Goal: Answer question/provide support: Share knowledge or assist other users

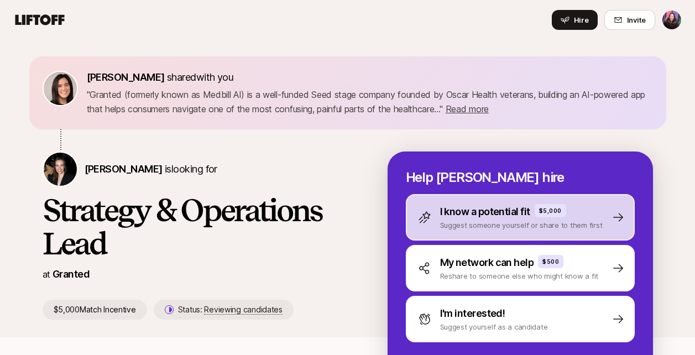
scroll to position [2, 0]
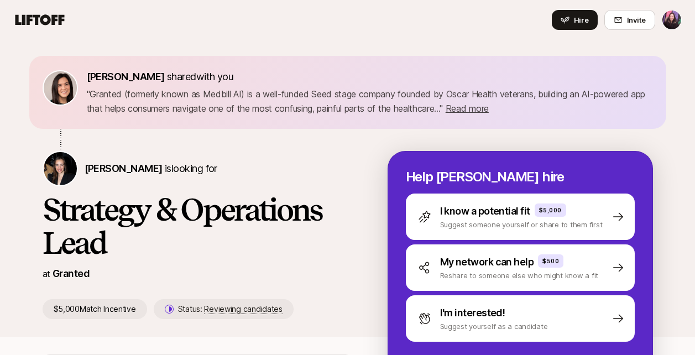
click at [673, 21] on html "Home Searches 2 People Your Private Network Hire Hire Invite 9 /10 [PERSON_NAME…" at bounding box center [347, 175] width 695 height 355
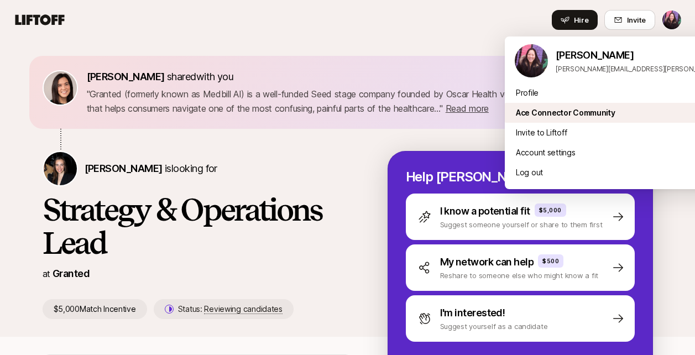
click at [562, 116] on div "Ace Connector Community" at bounding box center [642, 113] width 274 height 20
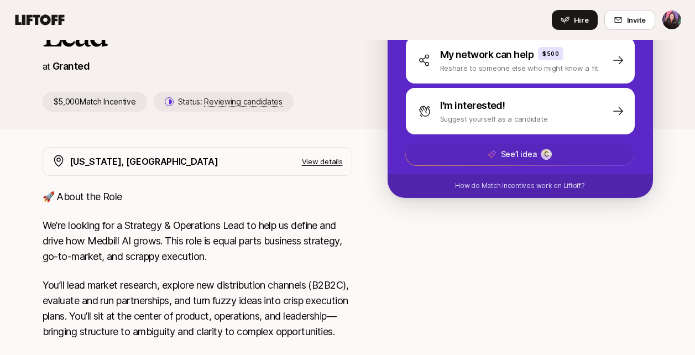
click at [478, 152] on span "See 1 idea C" at bounding box center [520, 154] width 228 height 22
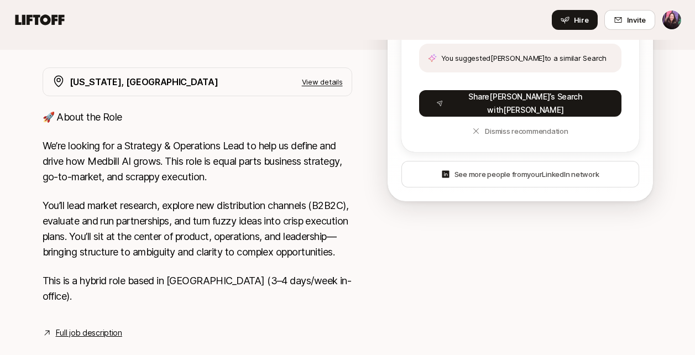
scroll to position [309, 0]
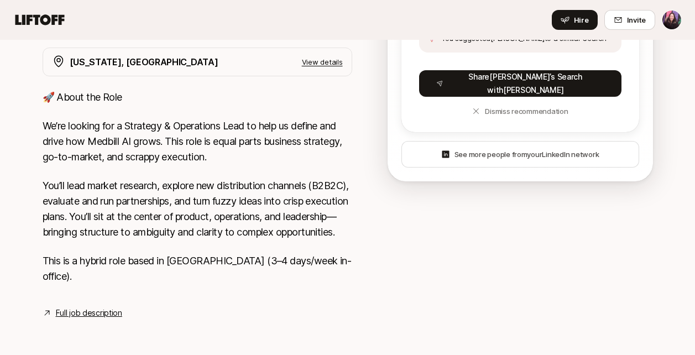
click at [274, 240] on p "You’ll lead market research, explore new distribution channels (B2B2C), evaluat…" at bounding box center [198, 209] width 310 height 62
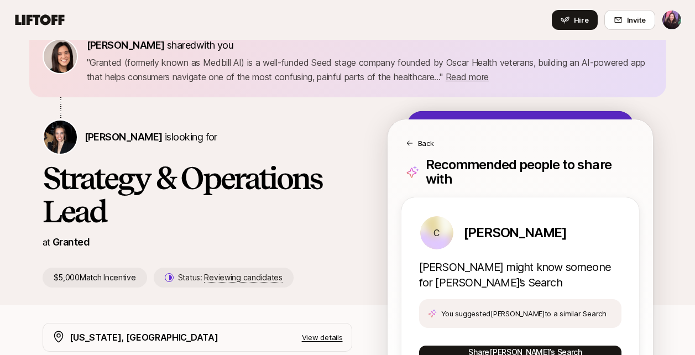
scroll to position [0, 0]
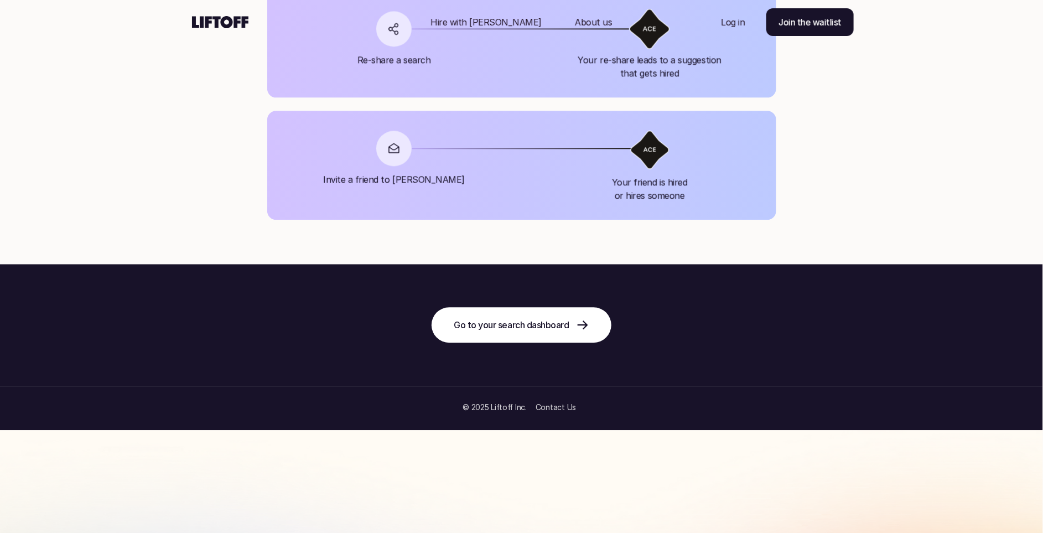
scroll to position [1290, 0]
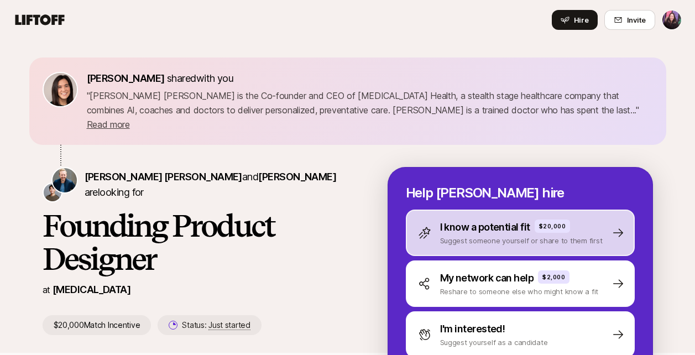
click at [572, 235] on p "Suggest someone yourself or share to them first" at bounding box center [521, 240] width 163 height 11
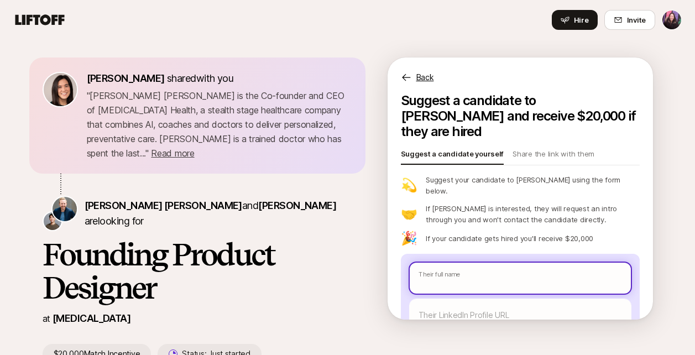
click at [578, 263] on input "text" at bounding box center [520, 278] width 221 height 31
type textarea "x"
type input "B"
type textarea "x"
type input "Bl"
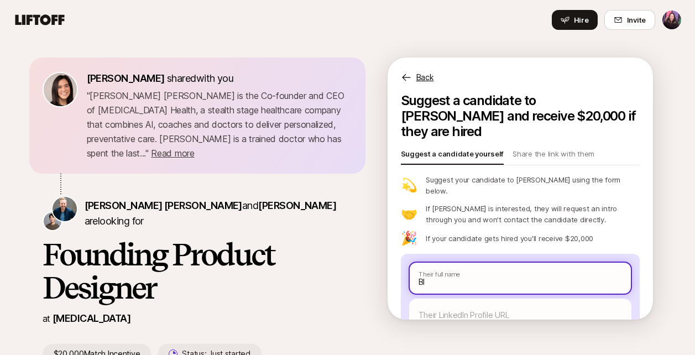
type textarea "x"
type input "Bla"
type textarea "x"
type input "Blai"
type textarea "x"
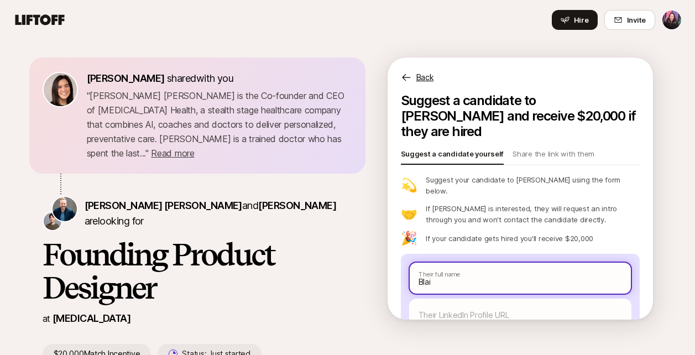
type input "Blair"
type textarea "x"
type input "Blair"
type textarea "x"
type input "Blair E"
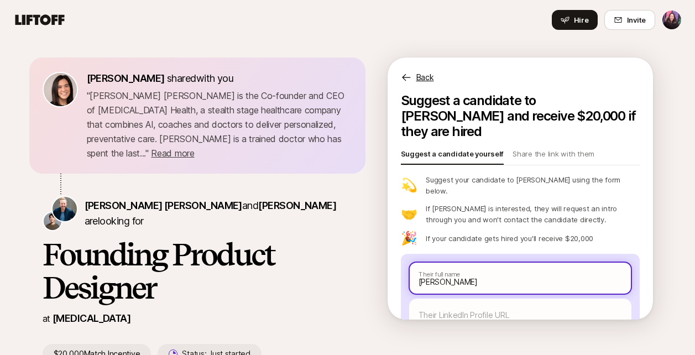
type textarea "x"
type input "Blair El"
type textarea "x"
type input "Blair Ell"
type textarea "x"
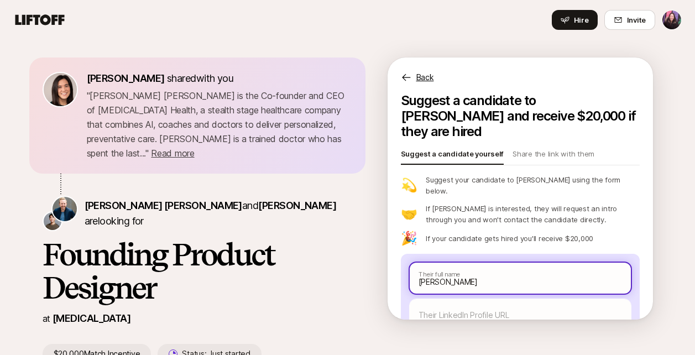
type input "Blair Elli"
type textarea "x"
type input "Blair Ellis"
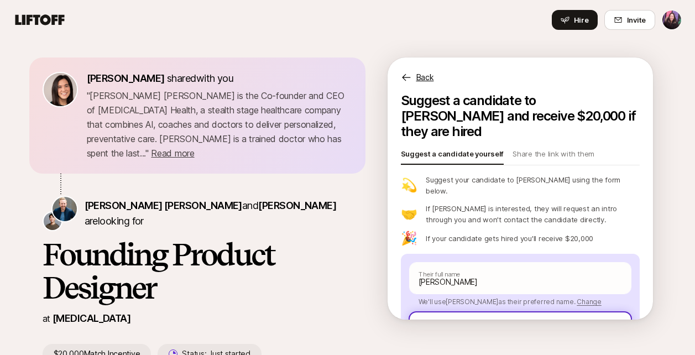
paste input "https://www.linkedin.com/in/blairmellis/"
type textarea "x"
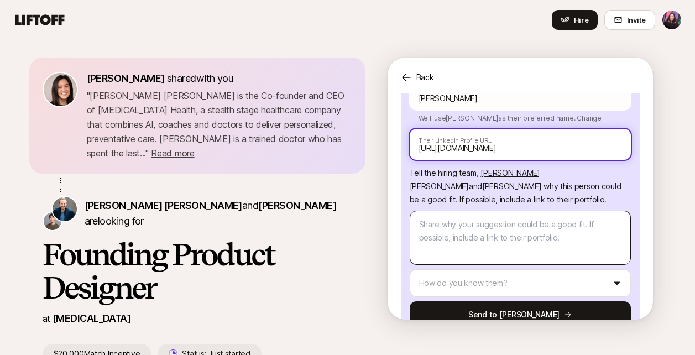
scroll to position [184, 0]
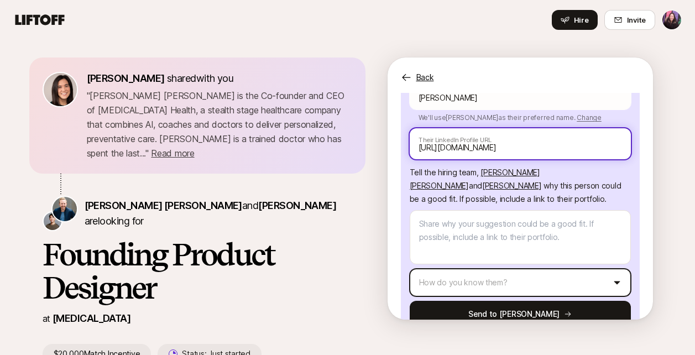
type input "https://www.linkedin.com/in/blairmellis/"
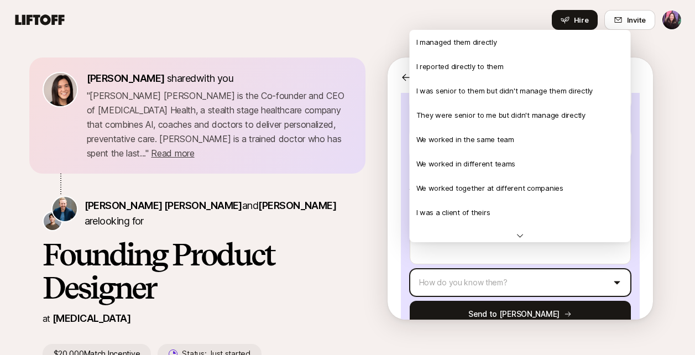
click at [487, 264] on html "Home Searches 2 People Your Private Network Hire Hire Invite 9 /10 Eleanor Morg…" at bounding box center [347, 177] width 695 height 355
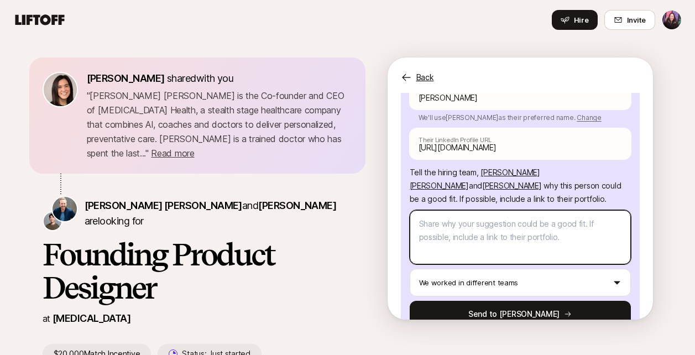
click at [503, 210] on textarea at bounding box center [520, 237] width 221 height 54
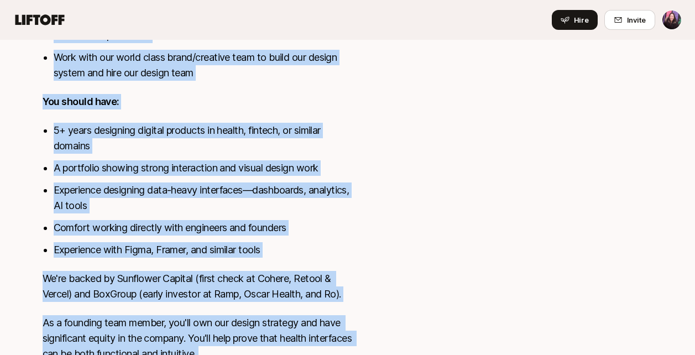
scroll to position [889, 0]
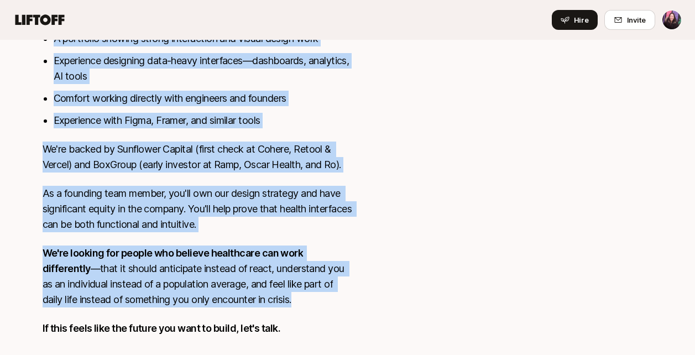
drag, startPoint x: 48, startPoint y: 152, endPoint x: 380, endPoint y: 274, distance: 354.5
copy div "SONATA provides preventive healthcare built around your complete health picture…"
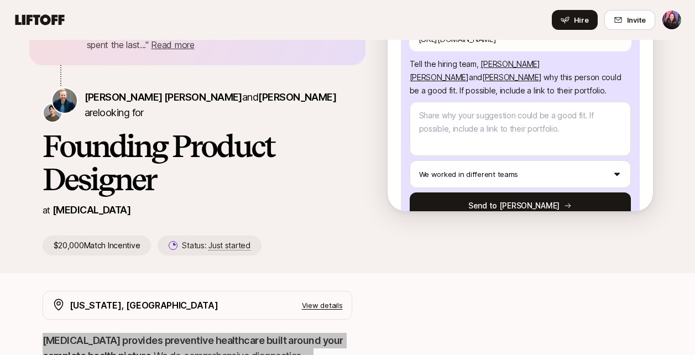
scroll to position [55, 0]
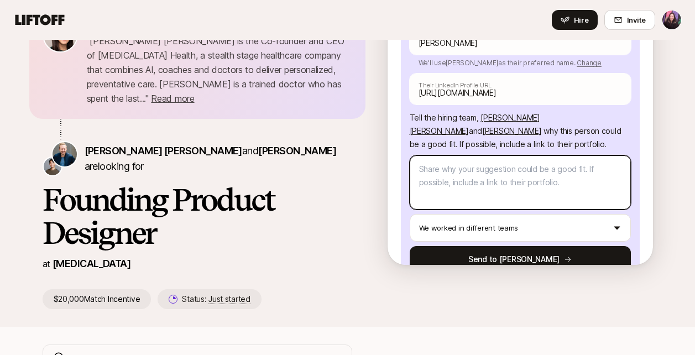
click at [511, 155] on textarea at bounding box center [520, 182] width 221 height 54
paste textarea "I highly recommend Blair Ellis for the Founding Product Designer position at SO…"
type textarea "x"
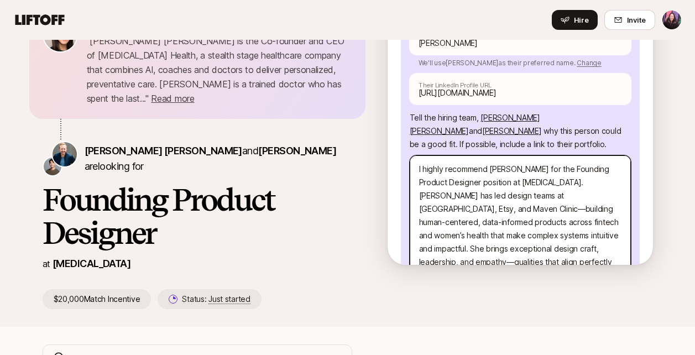
click at [549, 155] on textarea "I highly recommend Blair Ellis for the Founding Product Designer position at SO…" at bounding box center [520, 222] width 221 height 134
type textarea "I highly recommend Blair Ellis for the Founding Product Designer position at SO…"
drag, startPoint x: 520, startPoint y: 156, endPoint x: 489, endPoint y: 157, distance: 30.4
click at [489, 157] on textarea "I highly recommend Blair Ellis for the Founding Product Designer position at SO…" at bounding box center [520, 222] width 221 height 134
type textarea "x"
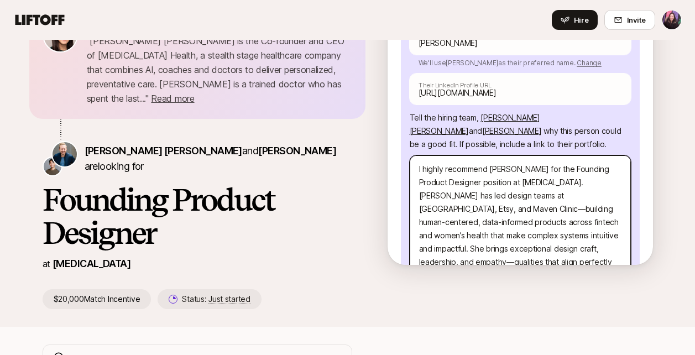
type textarea "I highly recommend Blair Ellis for the Founding Product Designer position at. B…"
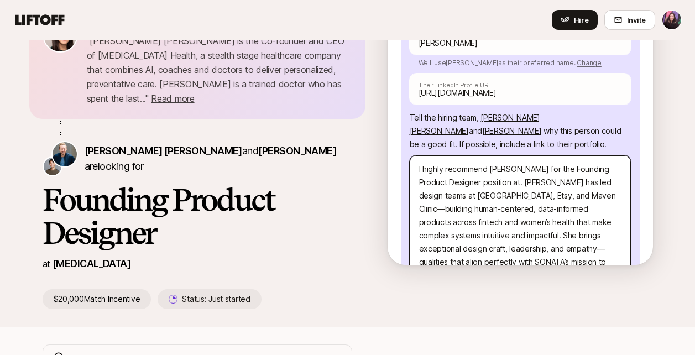
type textarea "x"
type textarea "I highly recommend Blair Ellis for the Founding Product Designer position a. Bl…"
type textarea "x"
type textarea "I highly recommend Blair Ellis for the Founding Product Designer position . Bla…"
type textarea "x"
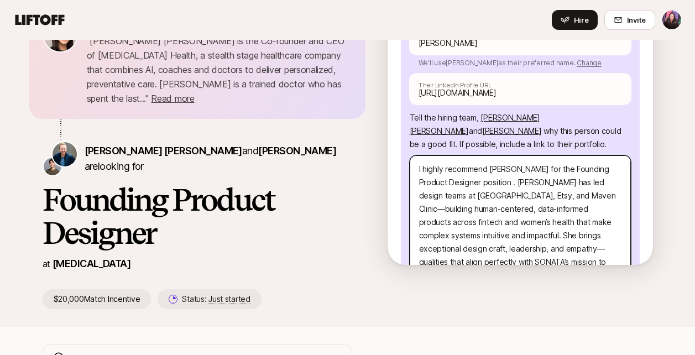
type textarea "I highly recommend Blair Ellis for the Founding Product Designer position. Blai…"
click at [513, 171] on textarea "I highly recommend Blair Ellis for the Founding Product Designer position. Blai…" at bounding box center [520, 222] width 221 height 134
type textarea "x"
type textarea "I highly recommend Blair Ellis for the Founding Product Designer position. Blai…"
type textarea "x"
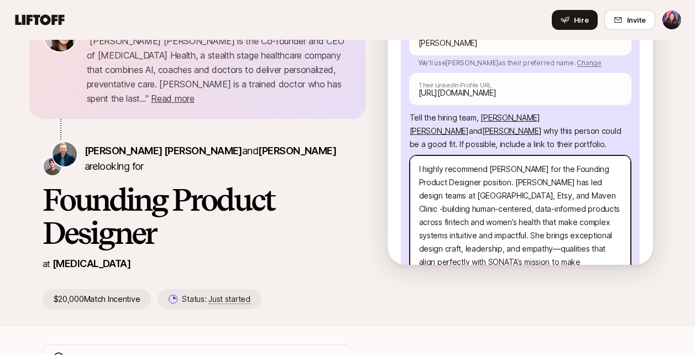
type textarea "I highly recommend Blair Ellis for the Founding Product Designer position. Blai…"
type textarea "x"
type textarea "I highly recommend Blair Ellis for the Founding Product Designer position. Blai…"
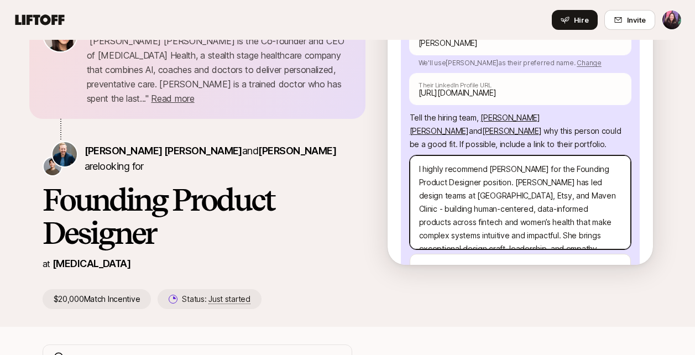
type textarea "x"
type textarea "I highly recommend Blair Ellis for the Founding Product Designer position. Blai…"
type textarea "x"
type textarea "I highly recommend Blair Ellis for the Founding Product Designer position. Blai…"
type textarea "x"
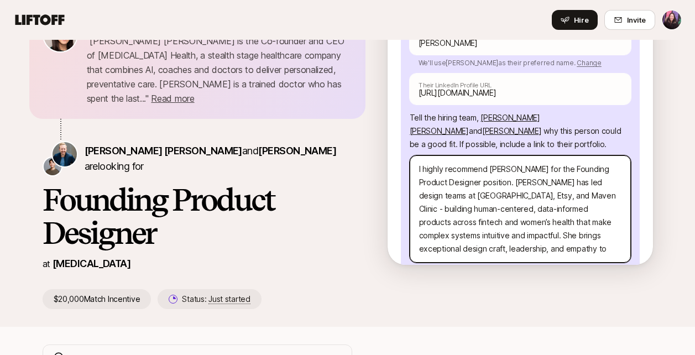
type textarea "I highly recommend Blair Ellis for the Founding Product Designer position. Blai…"
type textarea "x"
type textarea "I highly recommend Blair Ellis for the Founding Product Designer position. Blai…"
type textarea "x"
type textarea "I highly recommend Blair Ellis for the Founding Product Designer position. Blai…"
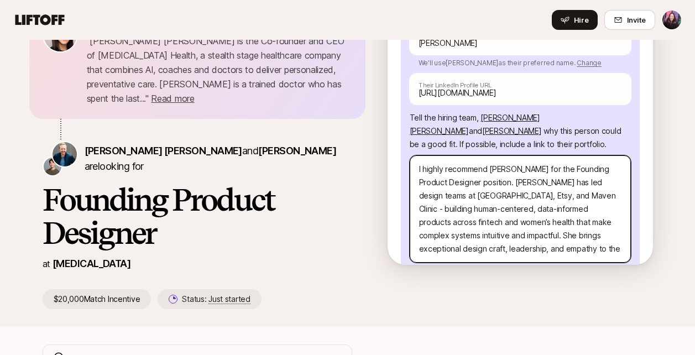
type textarea "x"
type textarea "I highly recommend Blair Ellis for the Founding Product Designer position. Blai…"
type textarea "x"
type textarea "I highly recommend Blair Ellis for the Founding Product Designer position. Blai…"
type textarea "x"
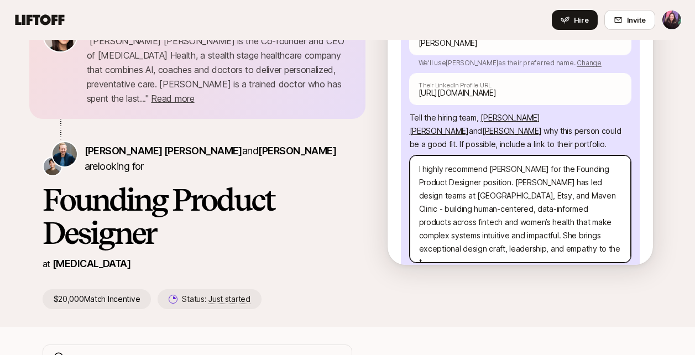
type textarea "I highly recommend Blair Ellis for the Founding Product Designer position. Blai…"
type textarea "x"
type textarea "I highly recommend Blair Ellis for the Founding Product Designer position. Blai…"
type textarea "x"
type textarea "I highly recommend Blair Ellis for the Founding Product Designer position. Blai…"
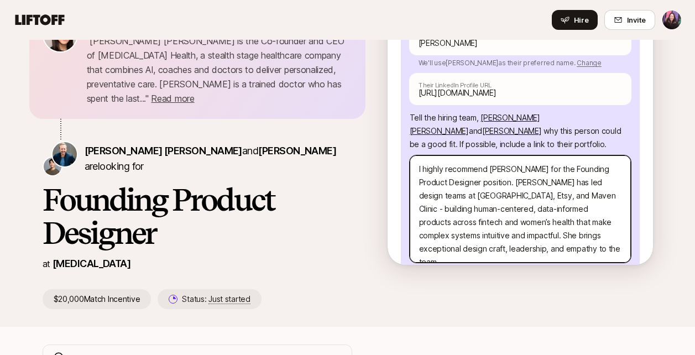
type textarea "x"
type textarea "I highly recommend Blair Ellis for the Founding Product Designer position. Blai…"
type textarea "x"
type textarea "I highly recommend Blair Ellis for the Founding Product Designer position. Blai…"
type textarea "x"
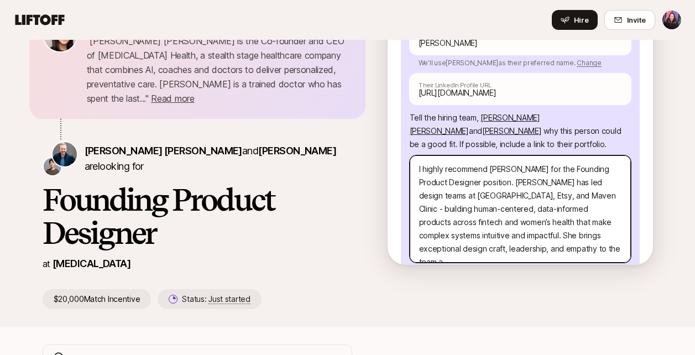
type textarea "I highly recommend Blair Ellis for the Founding Product Designer position. Blai…"
type textarea "x"
type textarea "I highly recommend Blair Ellis for the Founding Product Designer position. Blai…"
type textarea "x"
type textarea "I highly recommend Blair Ellis for the Founding Product Designer position. Blai…"
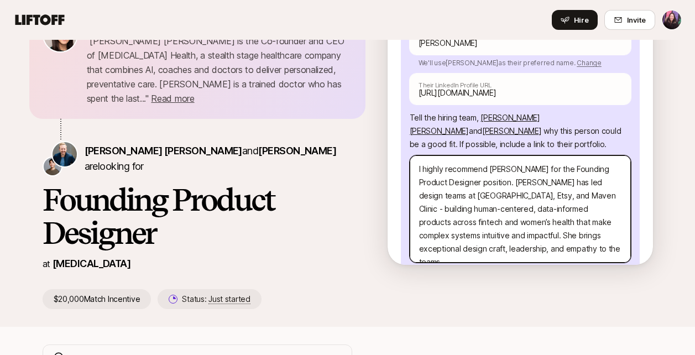
type textarea "x"
type textarea "I highly recommend Blair Ellis for the Founding Product Designer position. Blai…"
type textarea "x"
type textarea "I highly recommend Blair Ellis for the Founding Product Designer position. Blai…"
type textarea "x"
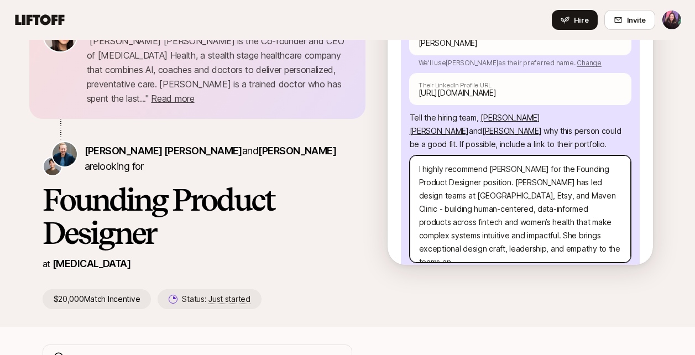
type textarea "I highly recommend Blair Ellis for the Founding Product Designer position. Blai…"
type textarea "x"
type textarea "I highly recommend Blair Ellis for the Founding Product Designer position. Blai…"
type textarea "x"
type textarea "I highly recommend Blair Ellis for the Founding Product Designer position. Blai…"
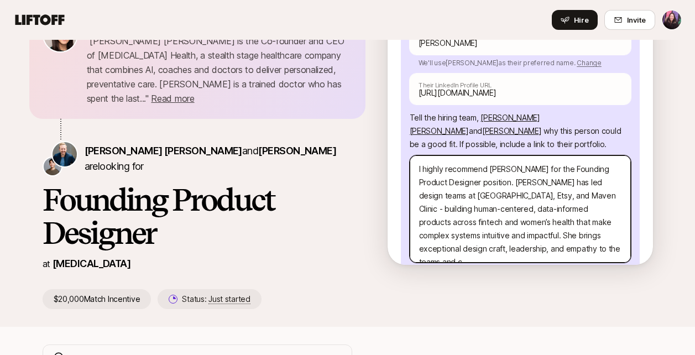
type textarea "x"
type textarea "I highly recommend Blair Ellis for the Founding Product Designer position. Blai…"
type textarea "x"
type textarea "I highly recommend Blair Ellis for the Founding Product Designer position. Blai…"
type textarea "x"
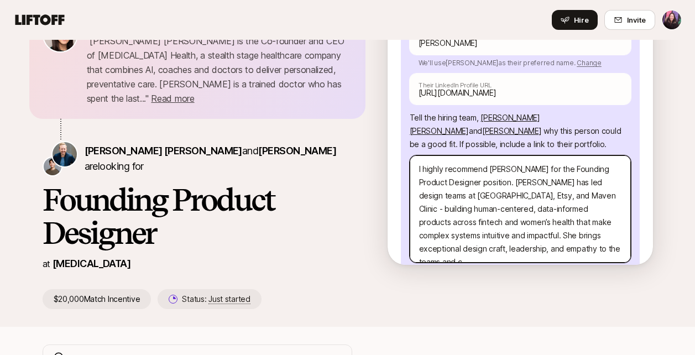
type textarea "I highly recommend Blair Ellis for the Founding Product Designer position. Blai…"
type textarea "x"
type textarea "I highly recommend Blair Ellis for the Founding Product Designer position. Blai…"
type textarea "x"
type textarea "I highly recommend Blair Ellis for the Founding Product Designer position. Blai…"
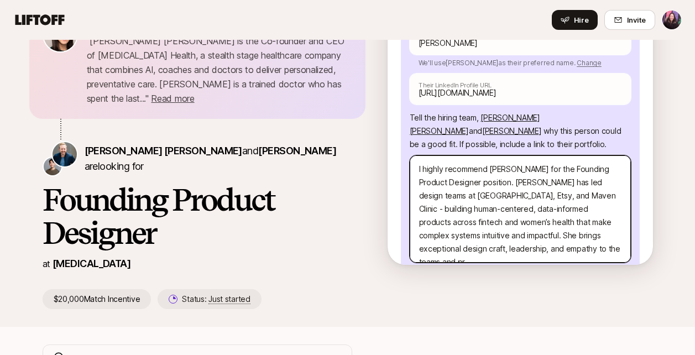
type textarea "x"
type textarea "I highly recommend Blair Ellis for the Founding Product Designer position. Blai…"
type textarea "x"
type textarea "I highly recommend Blair Ellis for the Founding Product Designer position. Blai…"
type textarea "x"
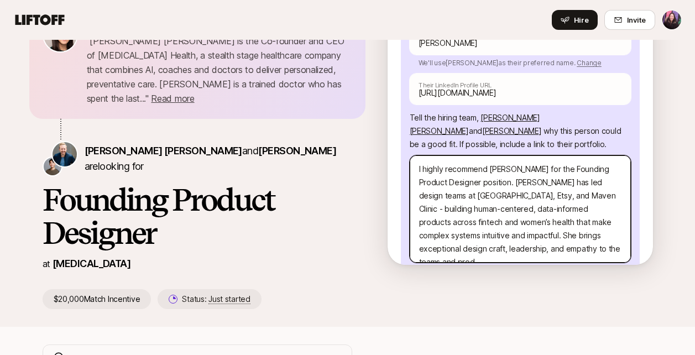
type textarea "I highly recommend Blair Ellis for the Founding Product Designer position. Blai…"
type textarea "x"
type textarea "I highly recommend Blair Ellis for the Founding Product Designer position. Blai…"
type textarea "x"
type textarea "I highly recommend Blair Ellis for the Founding Product Designer position. Blai…"
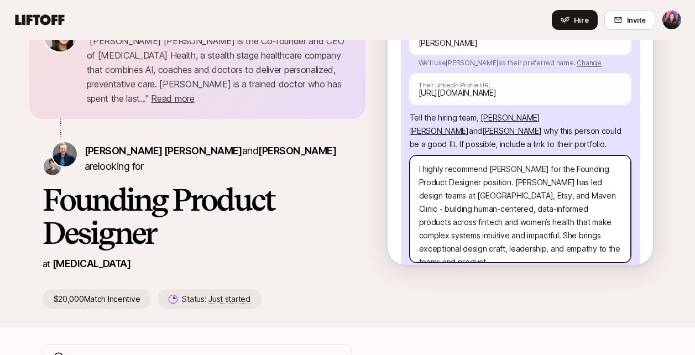
type textarea "x"
type textarea "I highly recommend Blair Ellis for the Founding Product Designer position. Blai…"
type textarea "x"
type textarea "I highly recommend Blair Ellis for the Founding Product Designer position. Blai…"
type textarea "x"
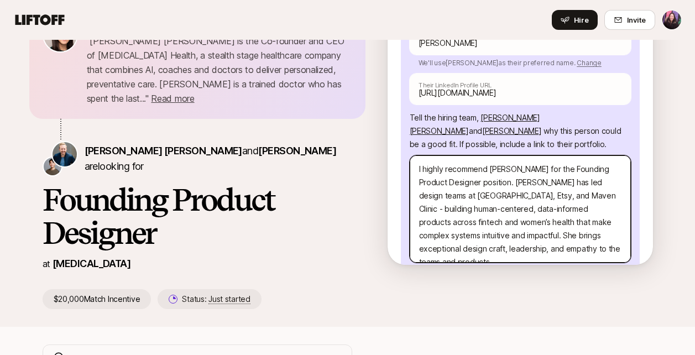
type textarea "I highly recommend Blair Ellis for the Founding Product Designer position. Blai…"
type textarea "x"
type textarea "I highly recommend Blair Ellis for the Founding Product Designer position. Blai…"
type textarea "x"
type textarea "I highly recommend Blair Ellis for the Founding Product Designer position. Blai…"
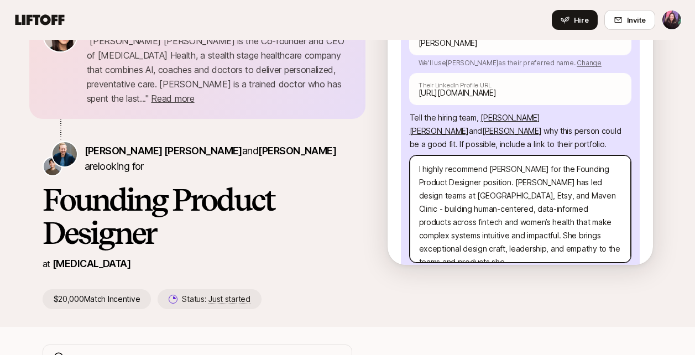
type textarea "x"
type textarea "I highly recommend Blair Ellis for the Founding Product Designer position. Blai…"
type textarea "x"
type textarea "I highly recommend Blair Ellis for the Founding Product Designer position. Blai…"
type textarea "x"
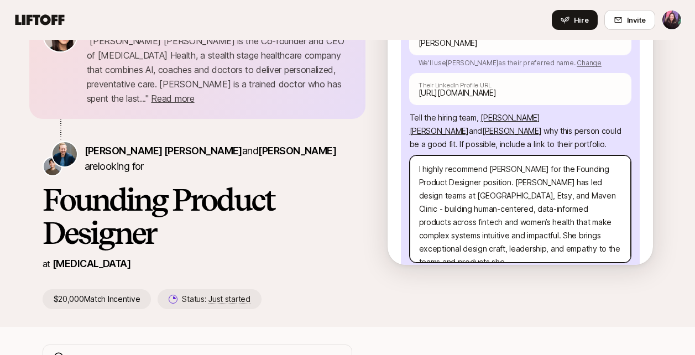
type textarea "I highly recommend Blair Ellis for the Founding Product Designer position. Blai…"
type textarea "x"
type textarea "I highly recommend Blair Ellis for the Founding Product Designer position. Blai…"
type textarea "x"
type textarea "I highly recommend Blair Ellis for the Founding Product Designer position. Blai…"
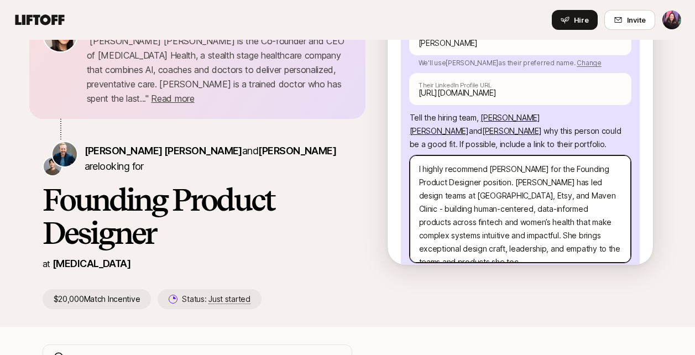
type textarea "x"
type textarea "I highly recommend Blair Ellis for the Founding Product Designer position. Blai…"
type textarea "x"
type textarea "I highly recommend Blair Ellis for the Founding Product Designer position. Blai…"
type textarea "x"
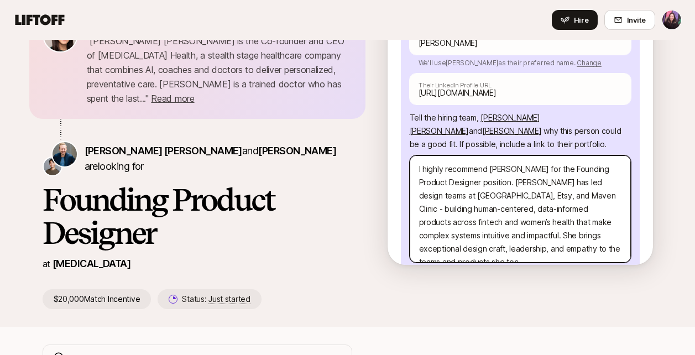
type textarea "I highly recommend Blair Ellis for the Founding Product Designer position. Blai…"
type textarea "x"
type textarea "I highly recommend Blair Ellis for the Founding Product Designer position. Blai…"
type textarea "x"
type textarea "I highly recommend Blair Ellis for the Founding Product Designer position. Blai…"
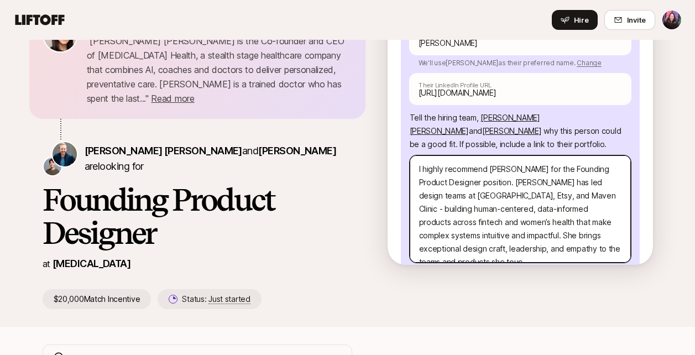
type textarea "x"
type textarea "I highly recommend Blair Ellis for the Founding Product Designer position. Blai…"
type textarea "x"
type textarea "I highly recommend Blair Ellis for the Founding Product Designer position. Blai…"
type textarea "x"
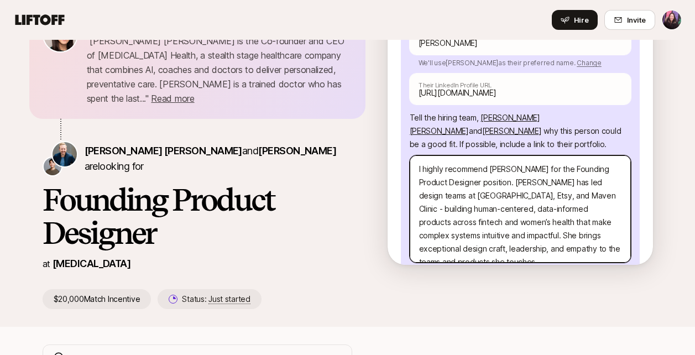
type textarea "I highly recommend Blair Ellis for the Founding Product Designer position. Blai…"
type textarea "x"
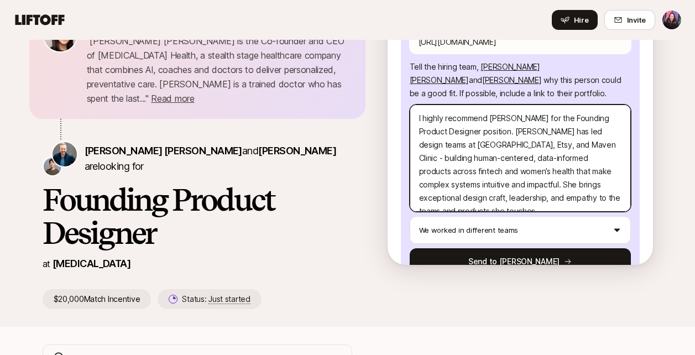
scroll to position [243, 0]
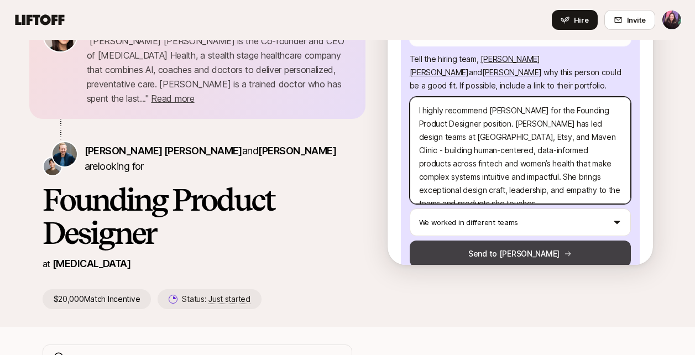
type textarea "I highly recommend Blair Ellis for the Founding Product Designer position. Blai…"
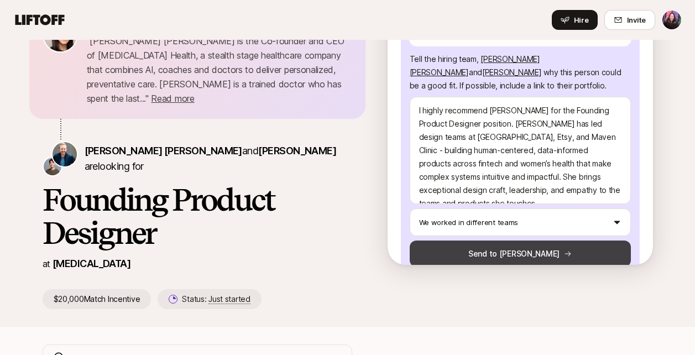
click at [564, 250] on icon at bounding box center [568, 254] width 8 height 8
type textarea "x"
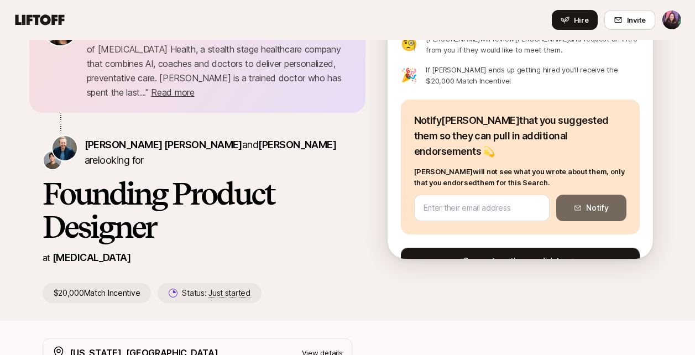
scroll to position [69, 0]
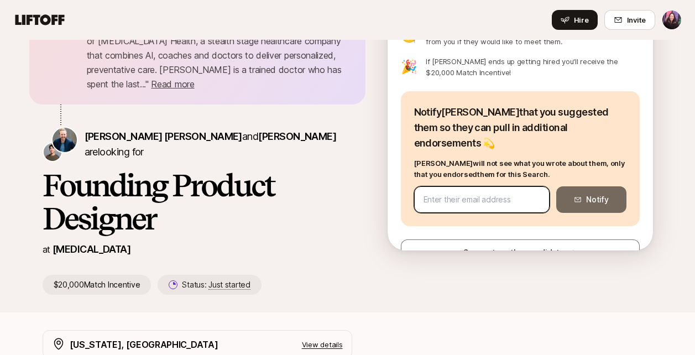
paste input "blairmellis@gmail.com"
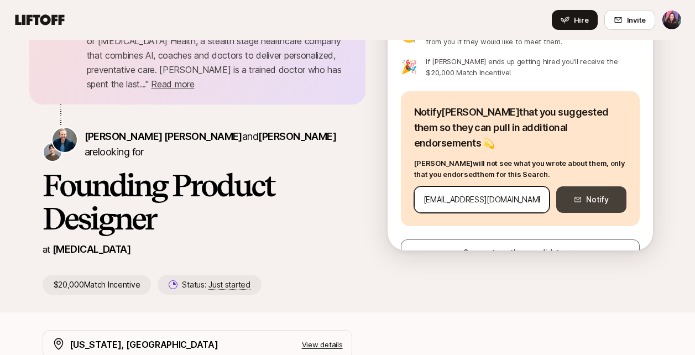
type input "blairmellis@gmail.com"
click at [581, 186] on button "Notify" at bounding box center [592, 199] width 70 height 27
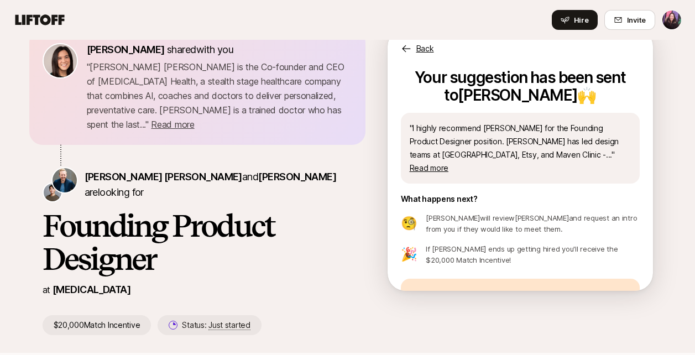
scroll to position [0, 0]
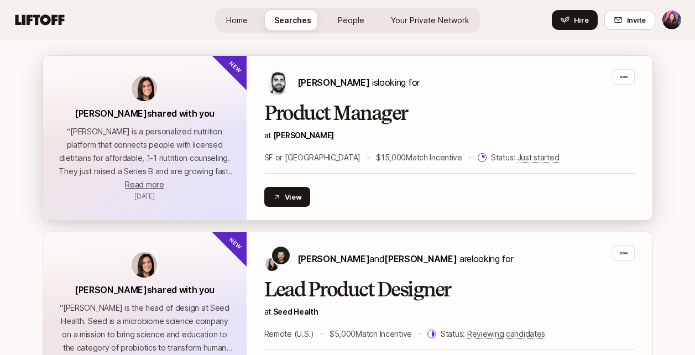
scroll to position [243, 0]
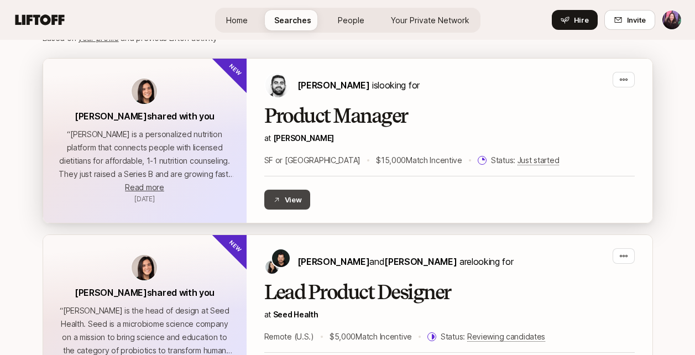
click at [297, 197] on button "View" at bounding box center [287, 200] width 46 height 20
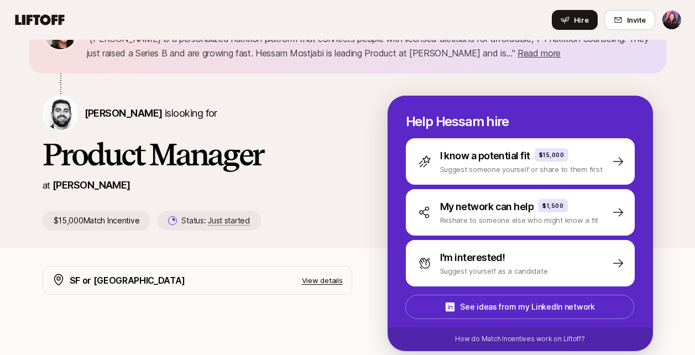
scroll to position [58, 0]
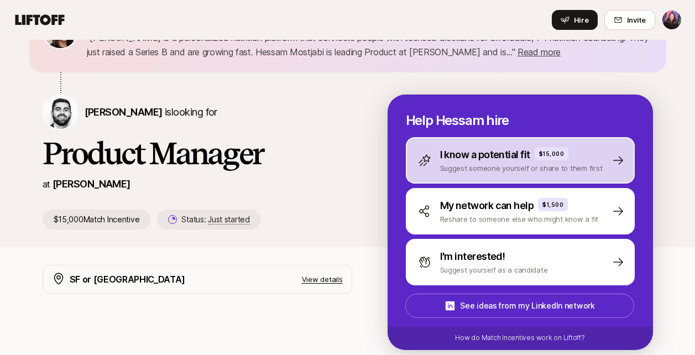
drag, startPoint x: 86, startPoint y: 121, endPoint x: 476, endPoint y: 147, distance: 391.5
click at [381, 149] on div "Hessam Mostajabi is looking for Product Manager at Fay $15,000 Match Incentive …" at bounding box center [215, 162] width 345 height 135
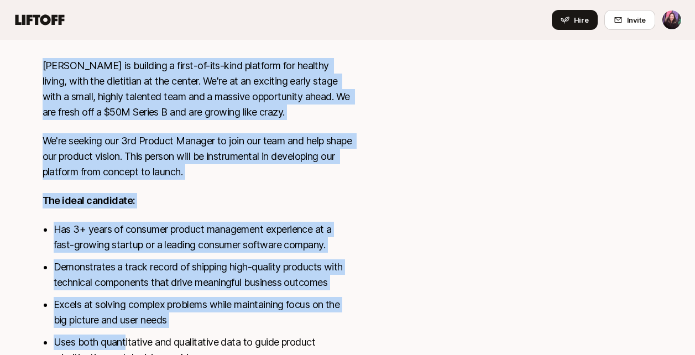
scroll to position [651, 0]
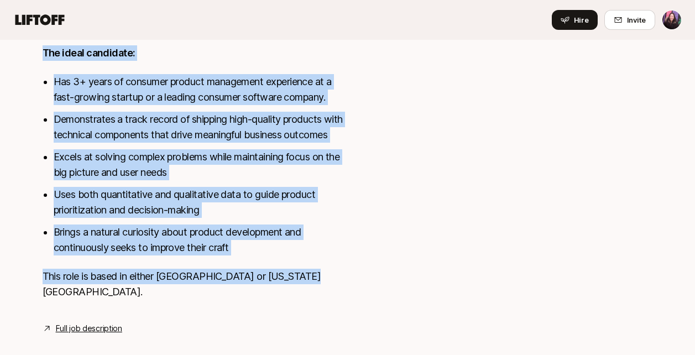
drag, startPoint x: 41, startPoint y: 164, endPoint x: 331, endPoint y: 284, distance: 314.5
click at [323, 285] on div "SF or NY View details Fay is building a first-of-its-kind platform for healthy …" at bounding box center [347, 3] width 637 height 663
copy div "Fay is building a first-of-its-kind platform for healthy living, with the dieti…"
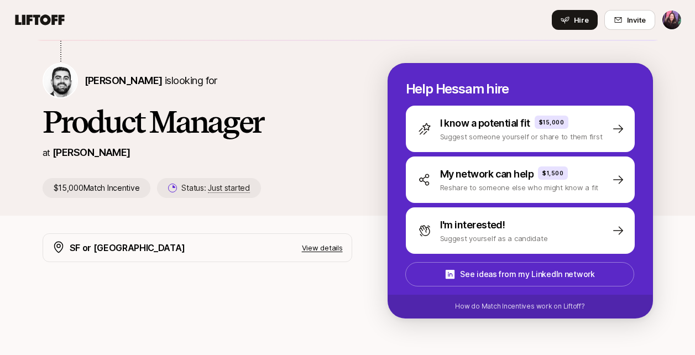
scroll to position [88, 0]
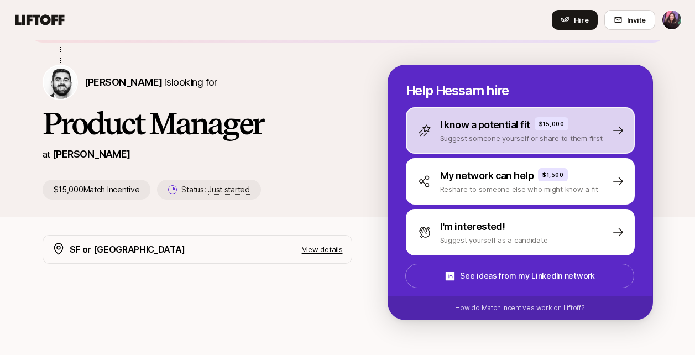
click at [531, 134] on p "Suggest someone yourself or share to them first" at bounding box center [521, 138] width 163 height 11
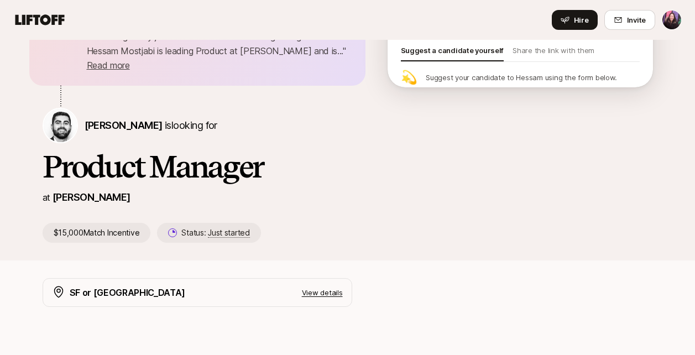
scroll to position [0, 0]
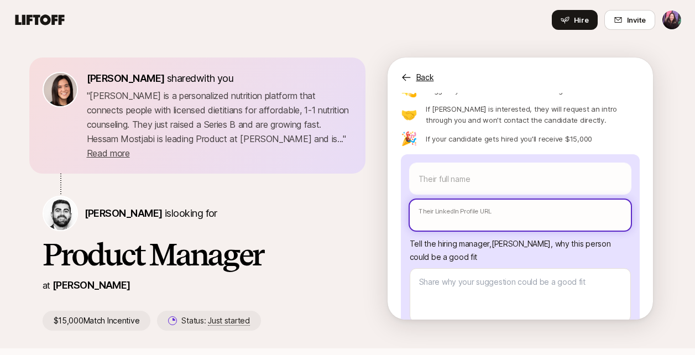
click at [508, 224] on input "text" at bounding box center [520, 215] width 221 height 31
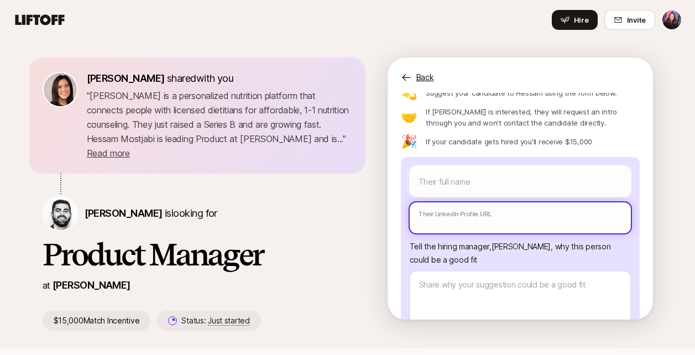
paste input "https://www.linkedin.com/in/tanya-jainn/"
type textarea "x"
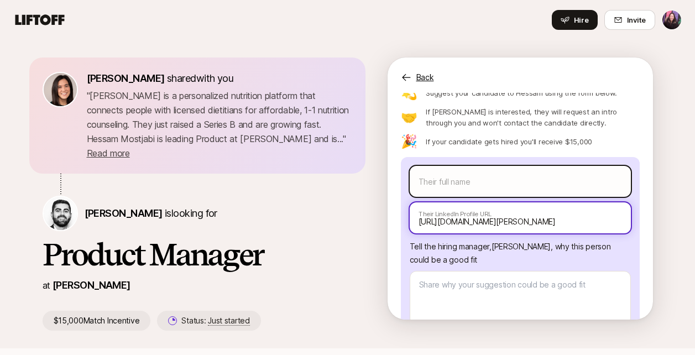
type input "https://www.linkedin.com/in/tanya-jainn/"
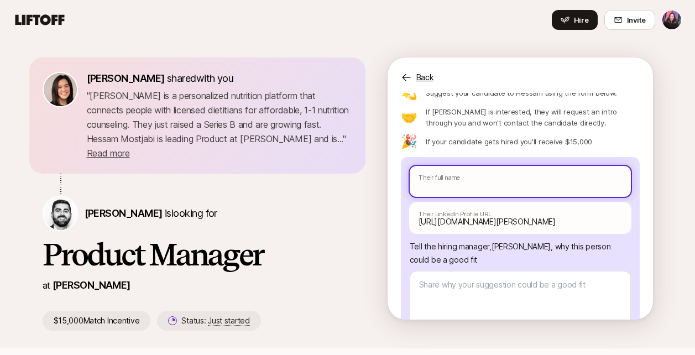
click at [584, 180] on input "text" at bounding box center [520, 181] width 221 height 31
type textarea "x"
type input "T"
type textarea "x"
type input "Ta"
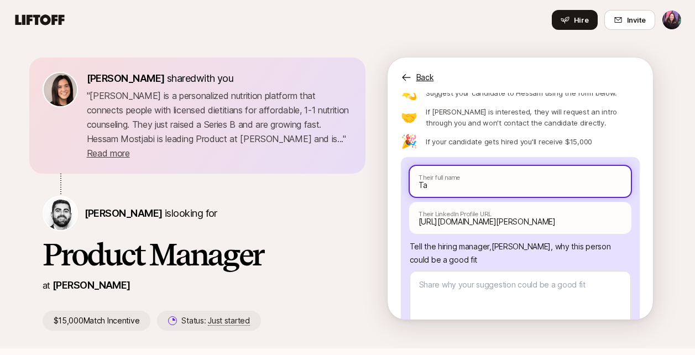
type textarea "x"
type input "Tan"
type textarea "x"
type input "Tany"
type textarea "x"
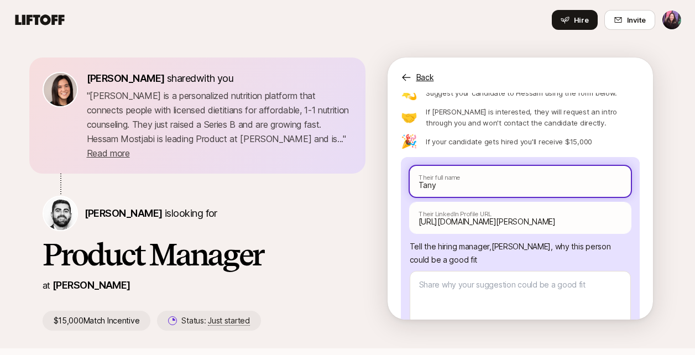
type input "Tanya"
type textarea "x"
type input "TanyaJ"
type textarea "x"
type input "Tanya"
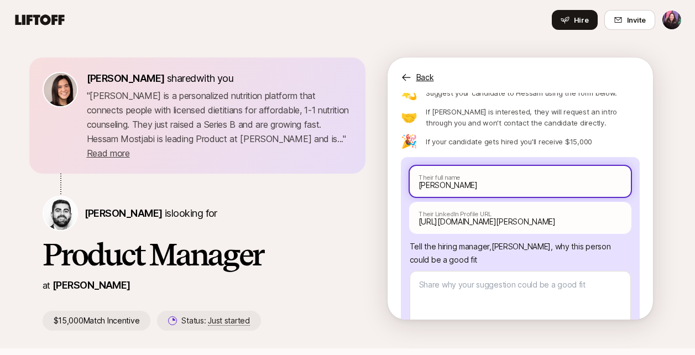
type textarea "x"
type input "Tanya"
type textarea "x"
type input "Tanya J"
type textarea "x"
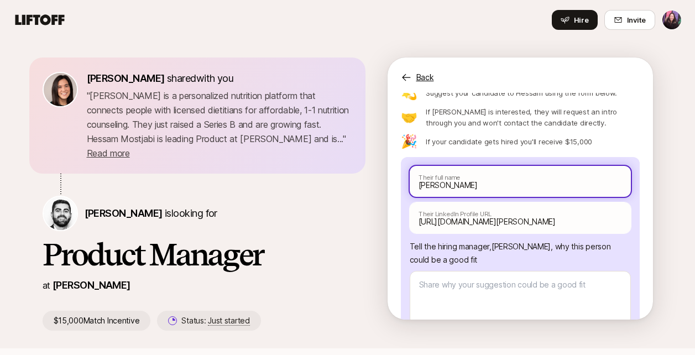
type input "Tanya Ja"
type textarea "x"
type input "Tanya Jai"
type textarea "x"
type input "Tanya Jain"
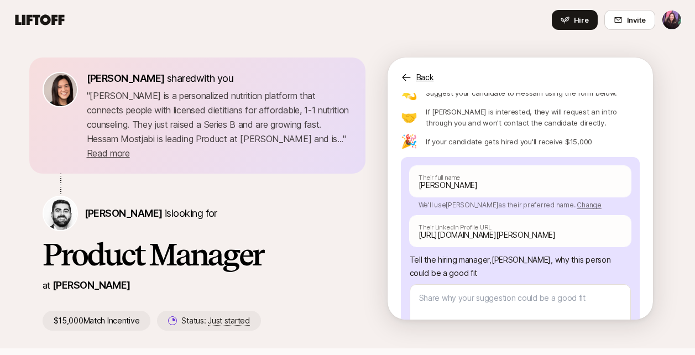
click at [543, 323] on div "Eleanor Morgan shared with you " Fay is a personalized nutrition platform that …" at bounding box center [348, 203] width 664 height 291
click at [543, 300] on textarea at bounding box center [520, 311] width 221 height 54
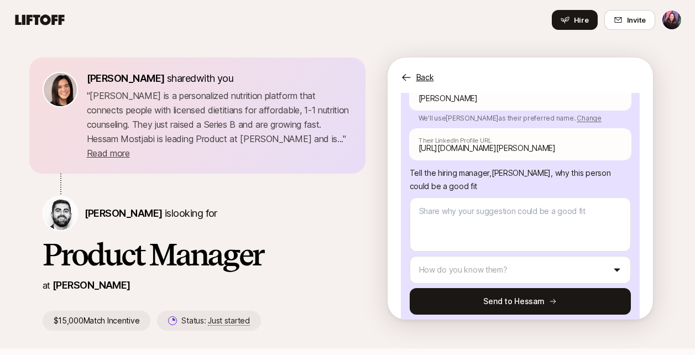
scroll to position [176, 0]
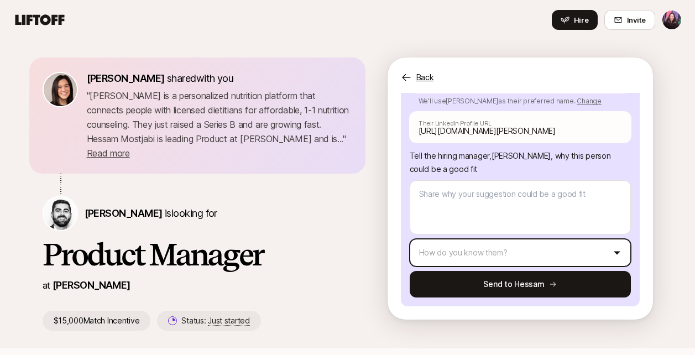
click at [544, 257] on html "Home Searches People Your Private Network Hire Hire Invite 9 /10 Eleanor Morgan…" at bounding box center [347, 177] width 695 height 355
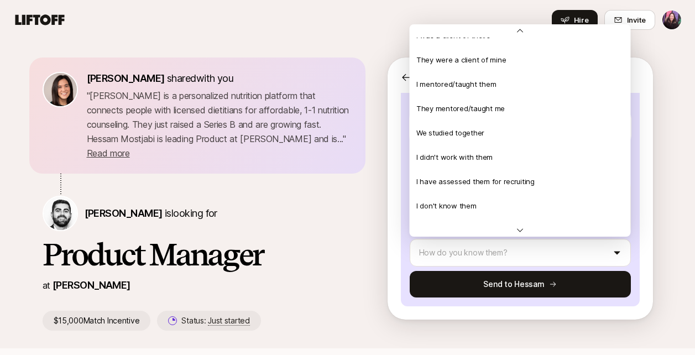
scroll to position [188, 0]
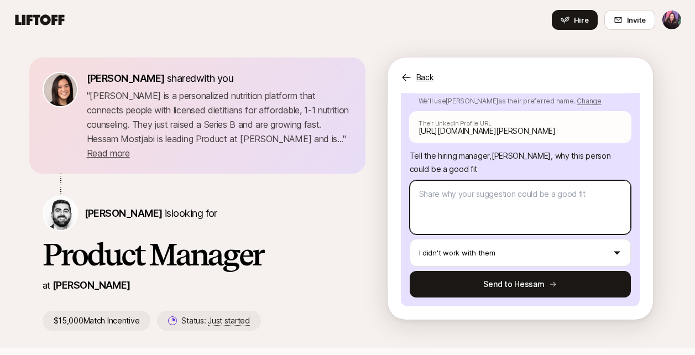
click at [525, 200] on textarea at bounding box center [520, 207] width 221 height 54
paste textarea "She’s a seasoned health tech product leader who has built and scaled products a…"
type textarea "x"
type textarea "She’s a seasoned health tech product leader who has built and scaled products a…"
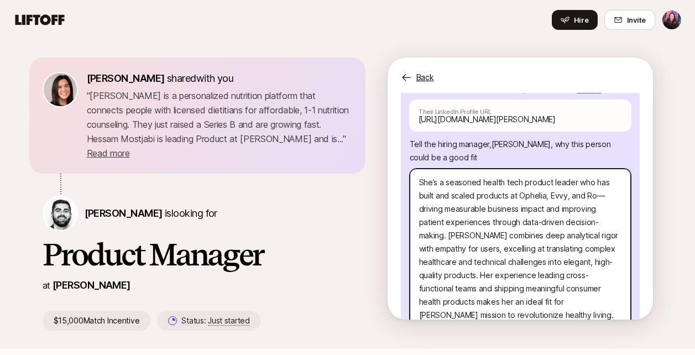
click at [591, 192] on textarea "She’s a seasoned health tech product leader who has built and scaled products a…" at bounding box center [520, 249] width 221 height 160
type textarea "x"
type textarea "She’s a seasoned health tech product leader who has built and scaled products a…"
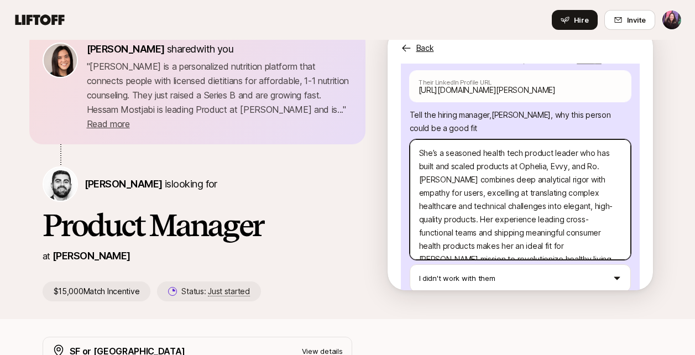
scroll to position [32, 0]
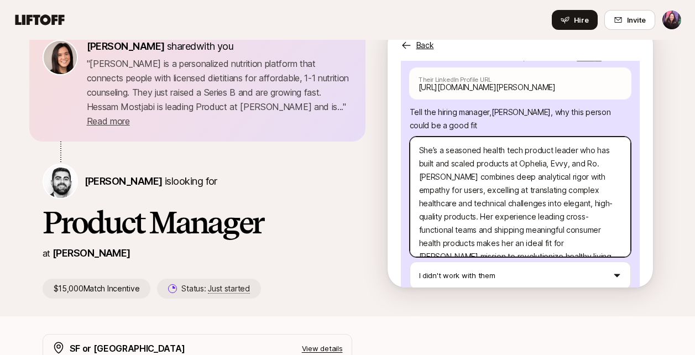
drag, startPoint x: 591, startPoint y: 240, endPoint x: 483, endPoint y: 247, distance: 108.1
click at [483, 247] on textarea "She’s a seasoned health tech product leader who has built and scaled products a…" at bounding box center [520, 197] width 221 height 121
type textarea "x"
type textarea "She’s a seasoned health tech product leader who has built and scaled products a…"
type textarea "x"
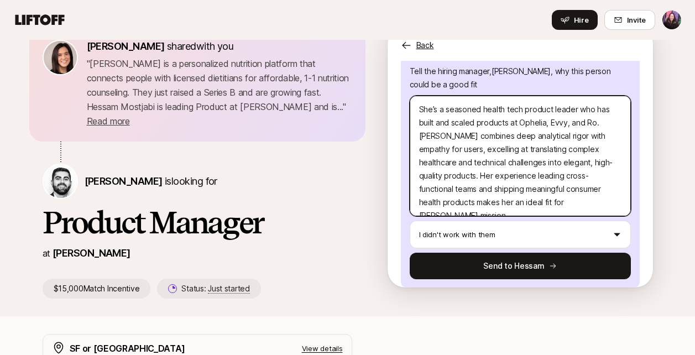
scroll to position [243, 0]
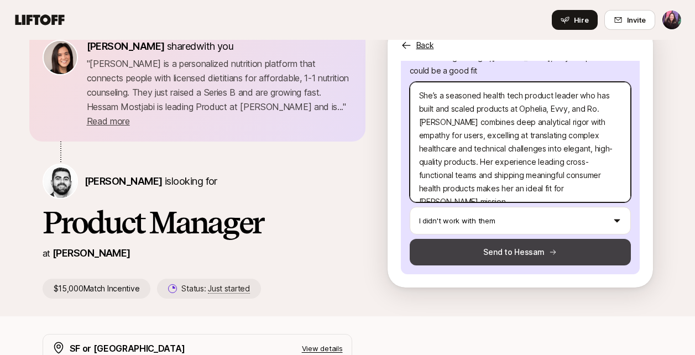
type textarea "She’s a seasoned health tech product leader who has built and scaled products a…"
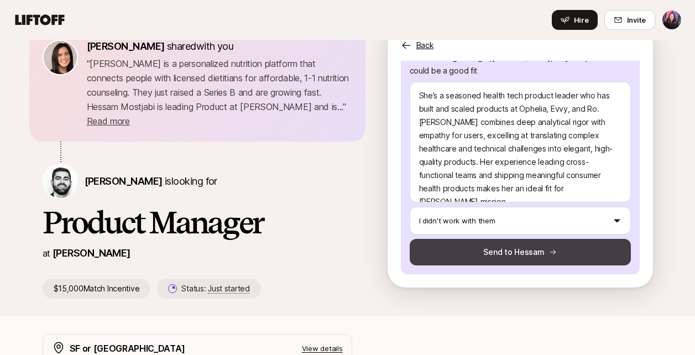
click at [488, 252] on button "Send to Hessam" at bounding box center [520, 252] width 221 height 27
type textarea "x"
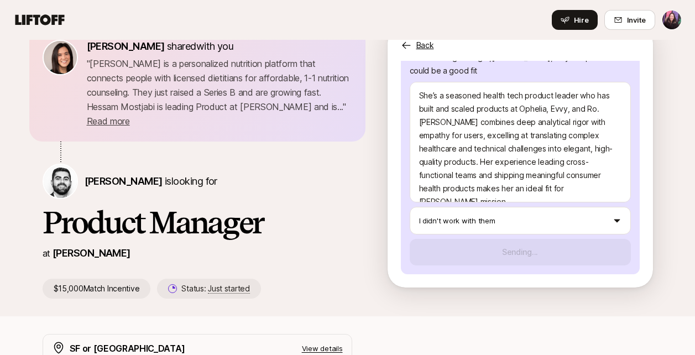
scroll to position [147, 0]
